Goal: Task Accomplishment & Management: Manage account settings

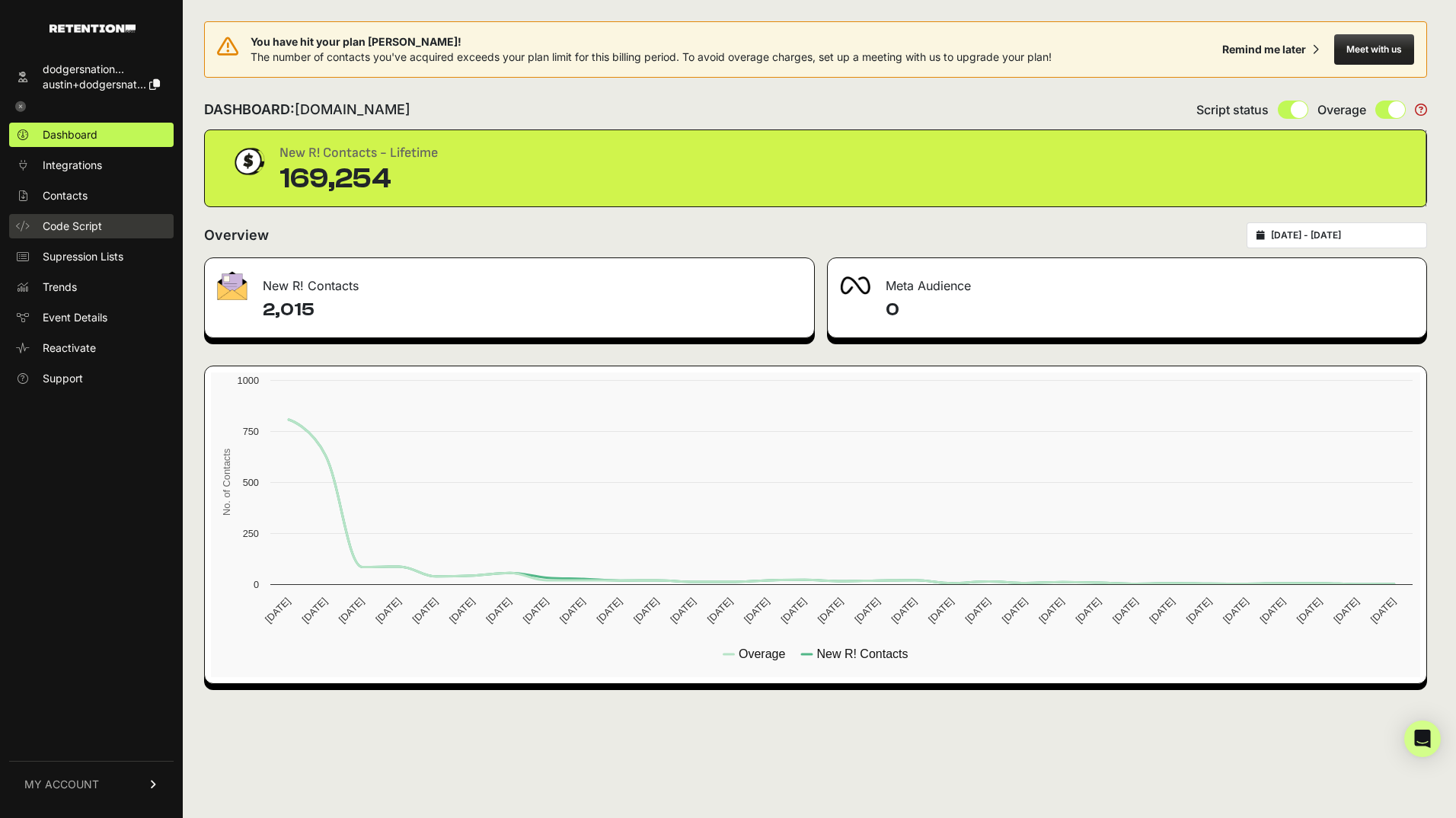
click at [85, 224] on span "Code Script" at bounding box center [73, 226] width 60 height 15
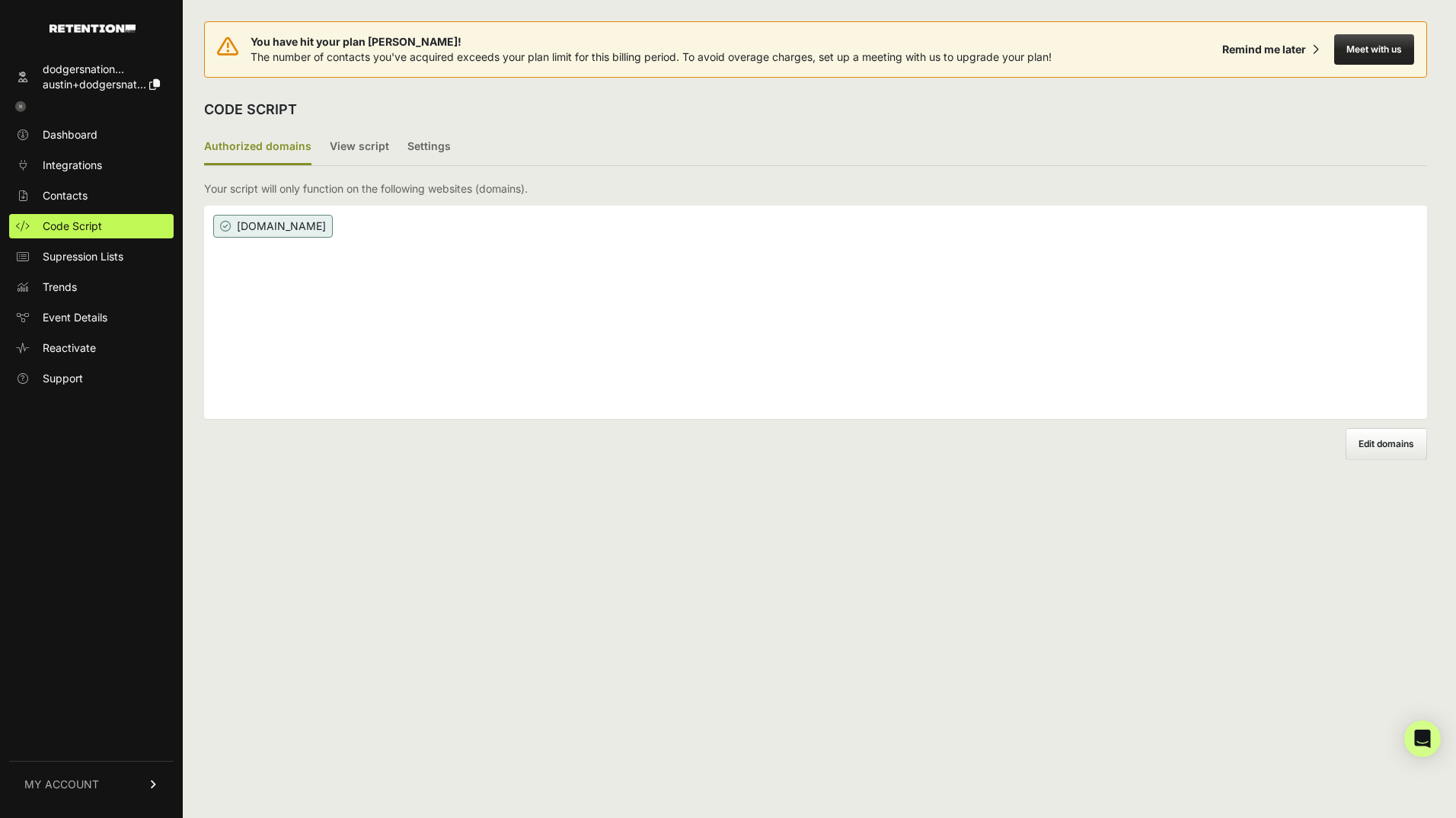
click at [461, 149] on ul "Authorized domains View script Settings" at bounding box center [815, 147] width 1222 height 36
click at [436, 148] on label "Settings" at bounding box center [429, 147] width 44 height 35
click at [0, 0] on input "Settings" at bounding box center [0, 0] width 0 height 0
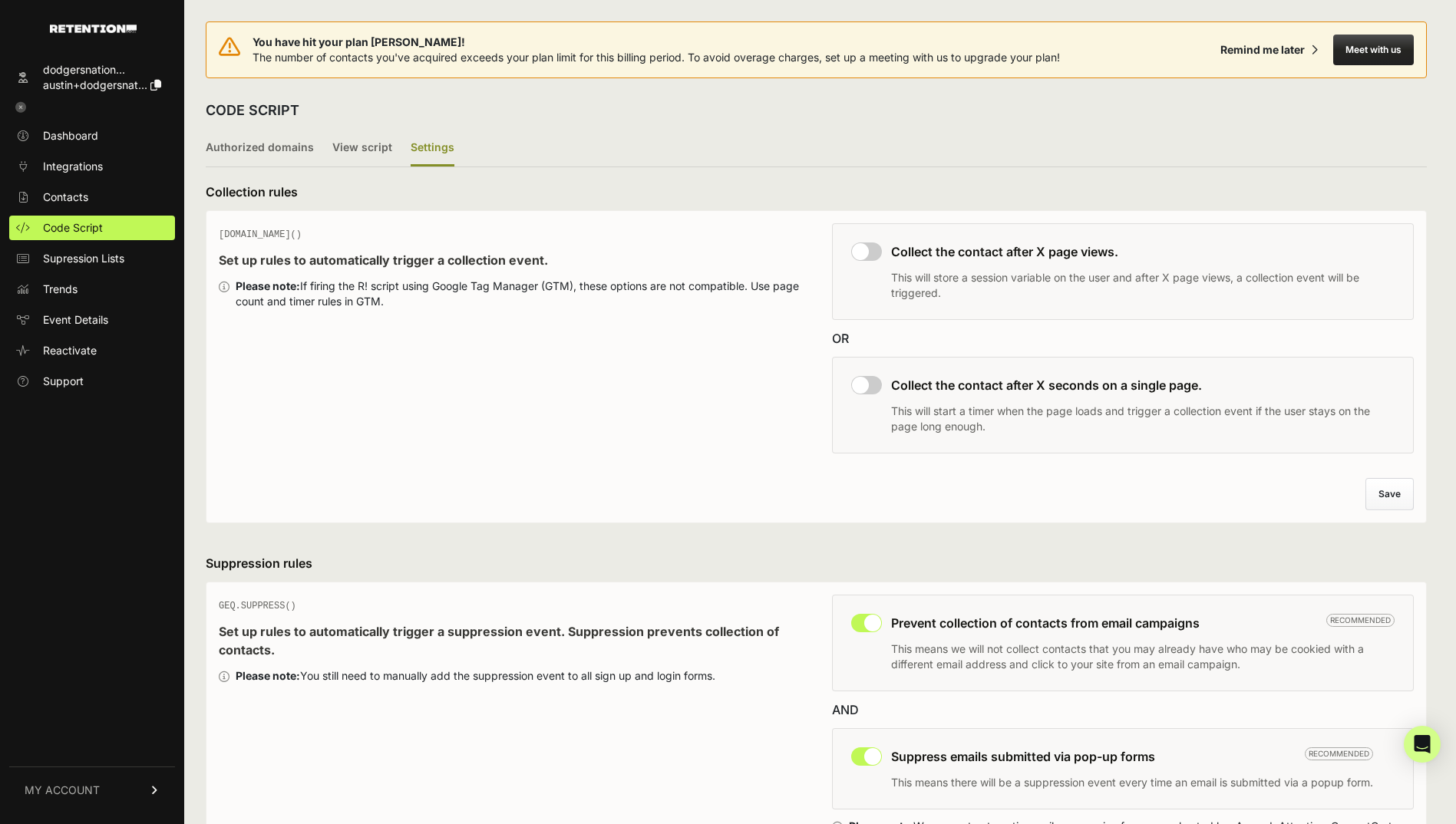
click at [875, 247] on input "checkbox" at bounding box center [866, 252] width 31 height 19
checkbox input "true"
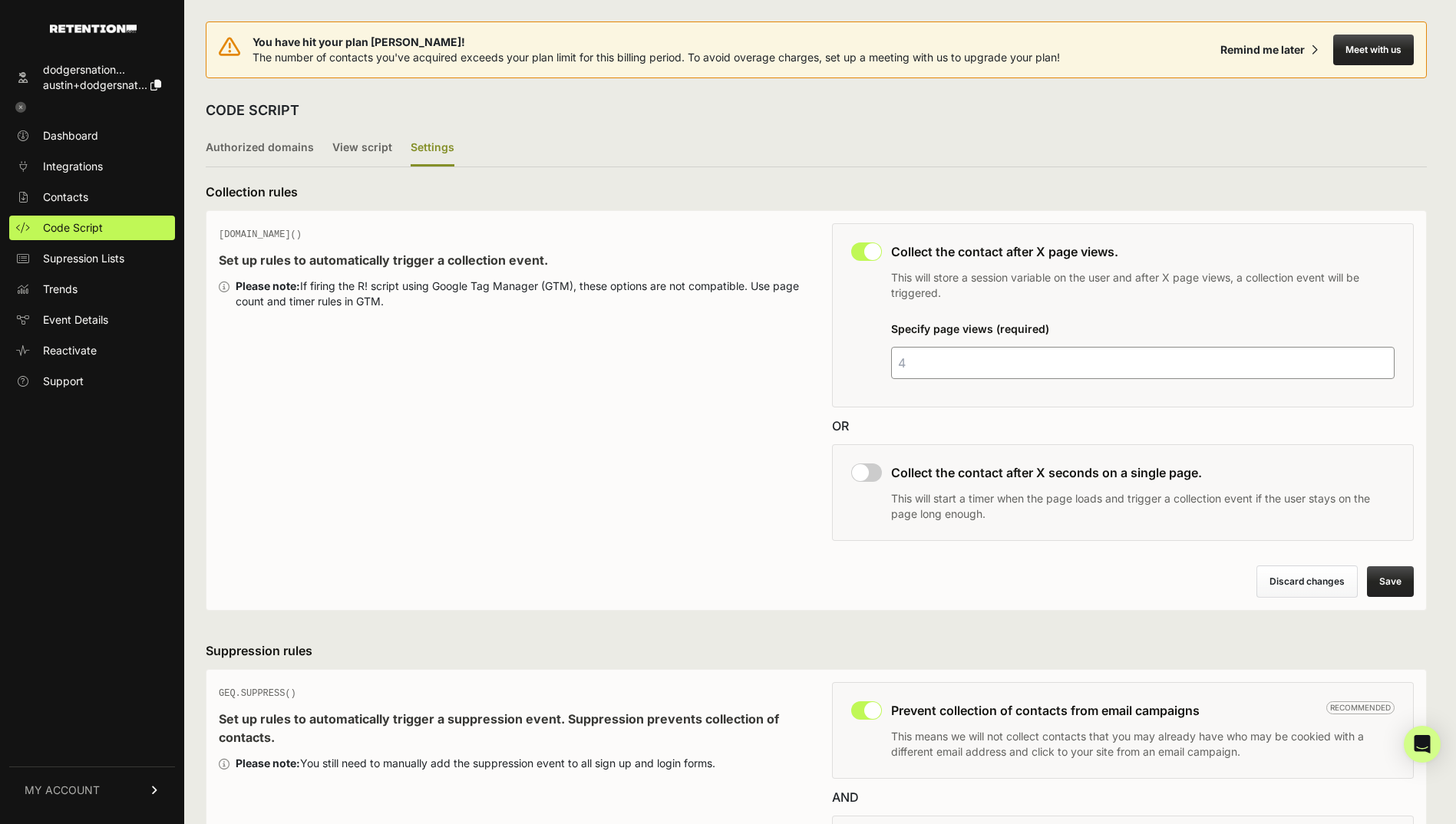
click at [932, 354] on input "number" at bounding box center [1143, 363] width 504 height 32
type input "3"
click at [878, 478] on input "checkbox" at bounding box center [866, 472] width 31 height 19
checkbox input "true"
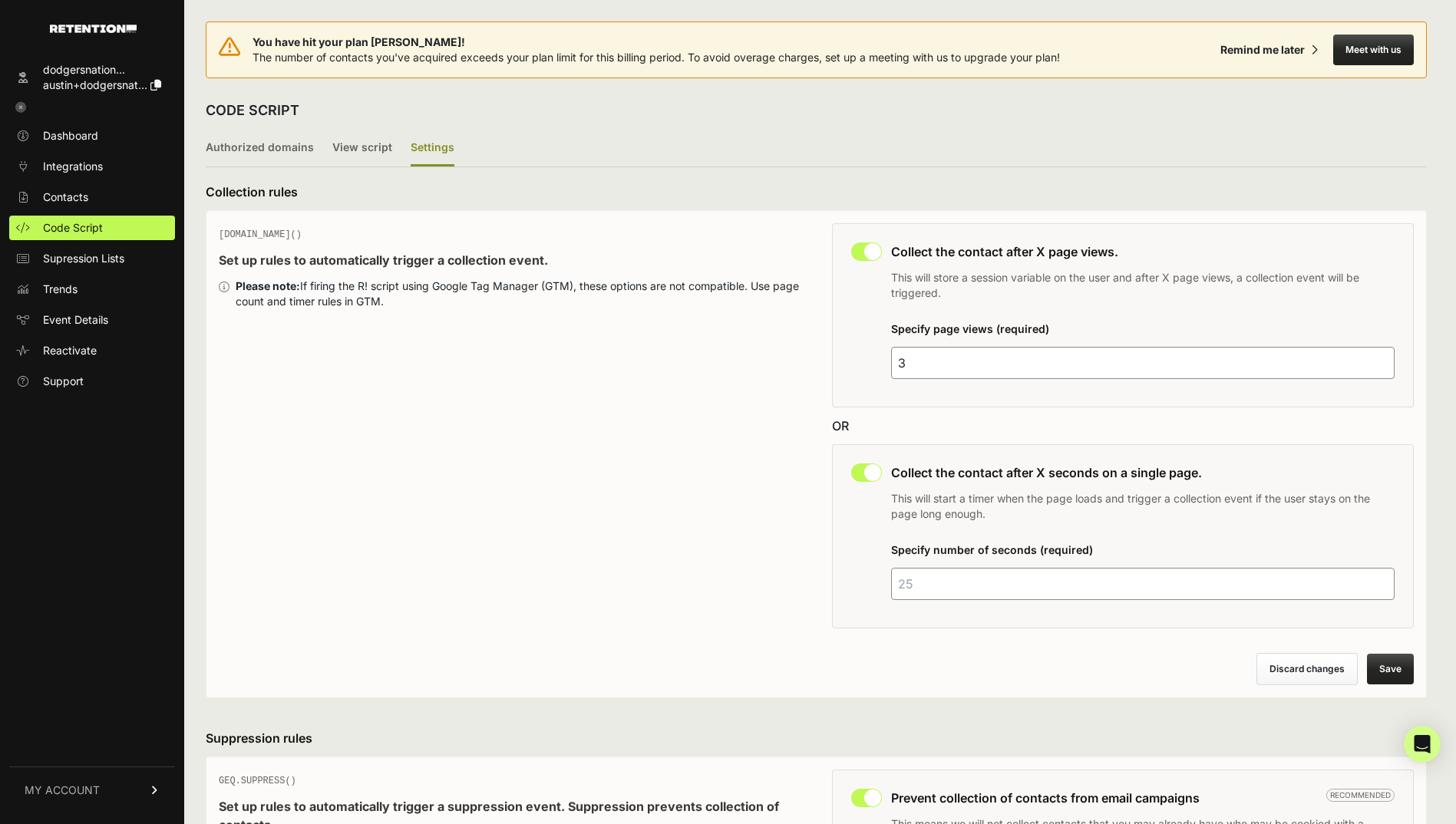
click at [940, 579] on input "number" at bounding box center [1143, 584] width 504 height 32
type input "55"
click at [1082, 532] on div "Collect the contact after X seconds on a single page. This will start a timer w…" at bounding box center [1143, 536] width 504 height 146
click at [1410, 671] on button "Save" at bounding box center [1390, 668] width 47 height 31
click at [46, 133] on span "Dashboard" at bounding box center [70, 136] width 55 height 15
